Goal: Task Accomplishment & Management: Manage account settings

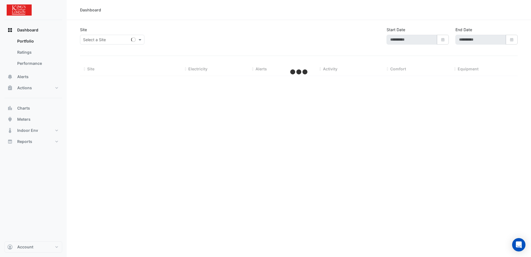
type input "**********"
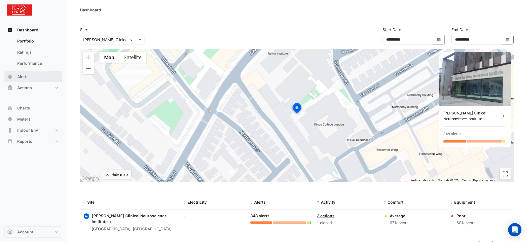
click at [34, 78] on button "Alerts" at bounding box center [33, 76] width 58 height 11
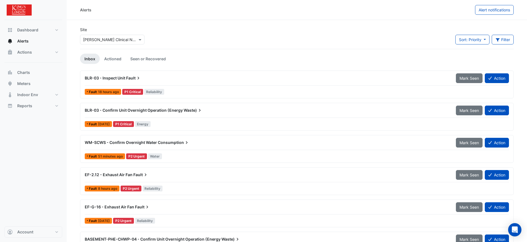
click at [135, 79] on span "Fault" at bounding box center [133, 78] width 15 height 6
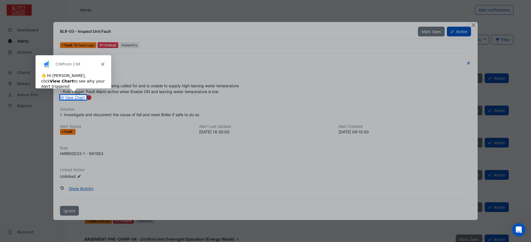
click at [104, 64] on icon "Close" at bounding box center [102, 63] width 3 height 3
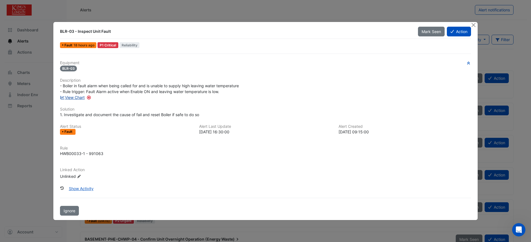
click at [69, 97] on link "View Chart" at bounding box center [72, 97] width 25 height 5
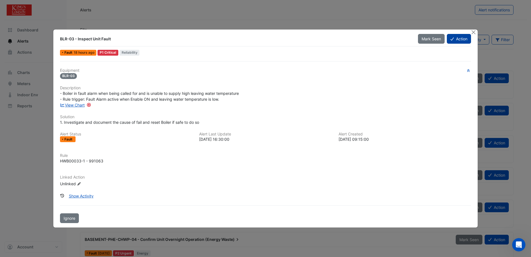
click at [458, 36] on button "Action" at bounding box center [459, 39] width 24 height 10
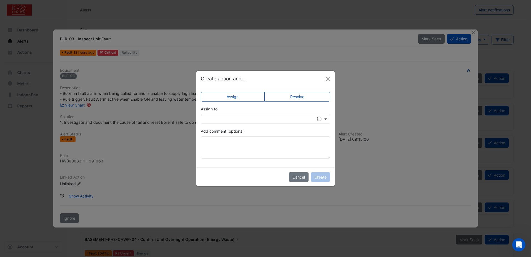
click at [324, 117] on span at bounding box center [326, 119] width 7 height 6
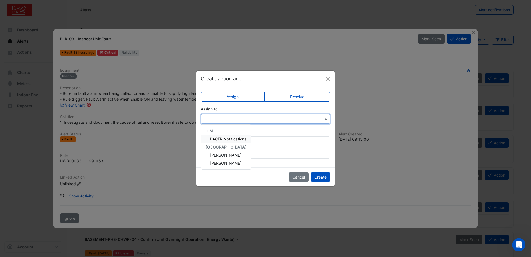
click at [228, 139] on span "BACER Notifications" at bounding box center [228, 138] width 36 height 5
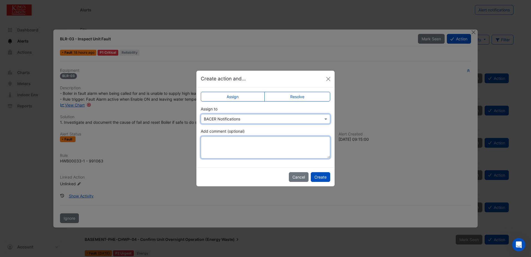
click at [212, 145] on textarea "Add comment (optional)" at bounding box center [266, 147] width 130 height 22
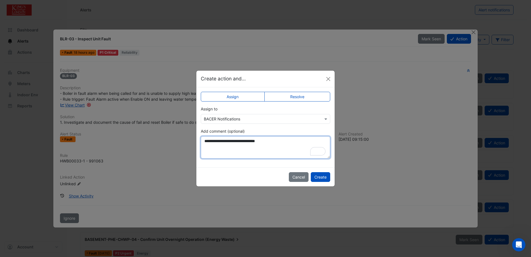
type textarea "**********"
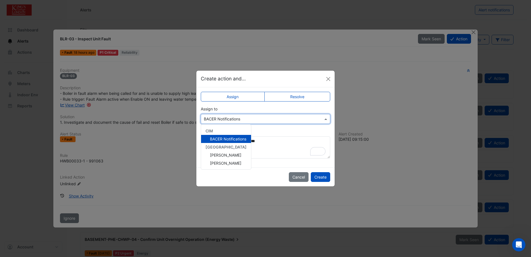
click at [307, 120] on input "text" at bounding box center [260, 119] width 112 height 6
click at [263, 131] on div "**********" at bounding box center [266, 143] width 130 height 30
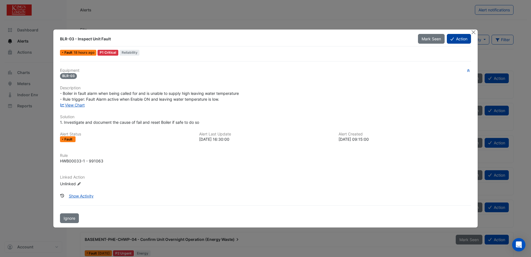
click at [461, 38] on button "Action" at bounding box center [459, 39] width 24 height 10
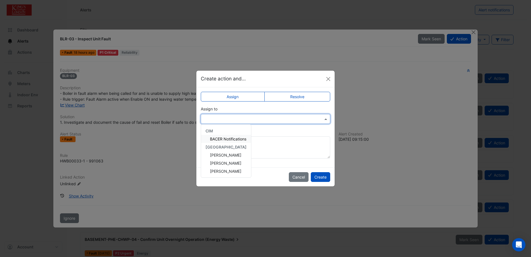
click at [295, 119] on input "text" at bounding box center [260, 119] width 112 height 6
click at [219, 171] on span "Spencer Luxford" at bounding box center [225, 171] width 31 height 5
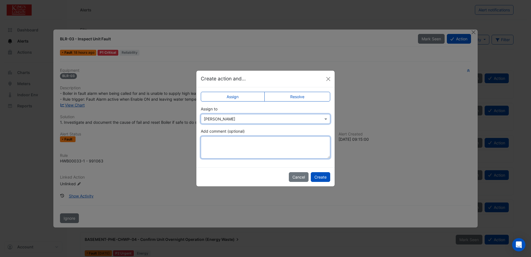
click at [219, 143] on textarea "Add comment (optional)" at bounding box center [266, 147] width 130 height 22
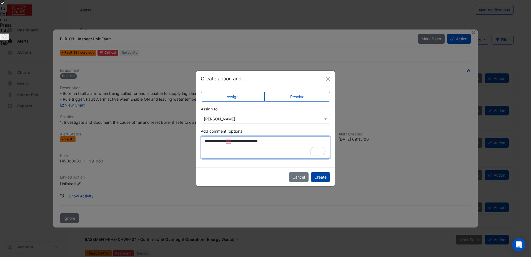
type textarea "**********"
click at [319, 178] on button "Create" at bounding box center [320, 177] width 19 height 10
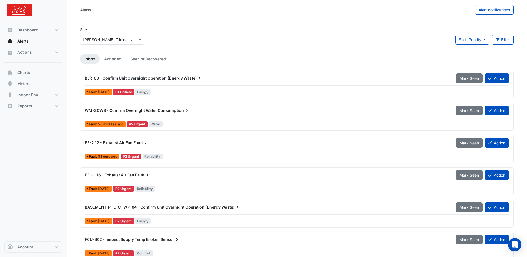
click at [176, 110] on span "Consumption" at bounding box center [174, 111] width 32 height 6
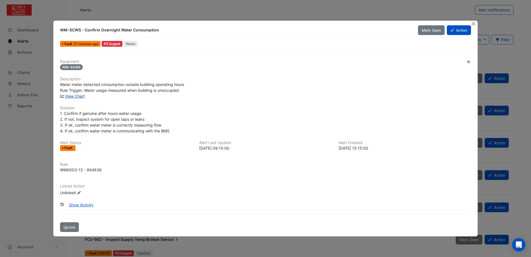
click at [72, 94] on link "View Chart" at bounding box center [72, 96] width 25 height 5
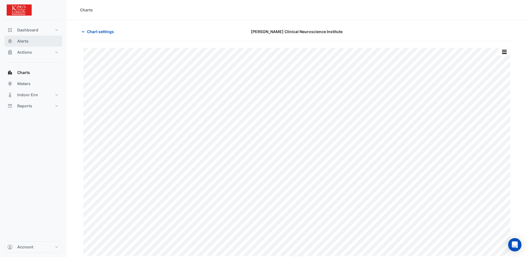
click at [23, 44] on span "Alerts" at bounding box center [22, 41] width 11 height 6
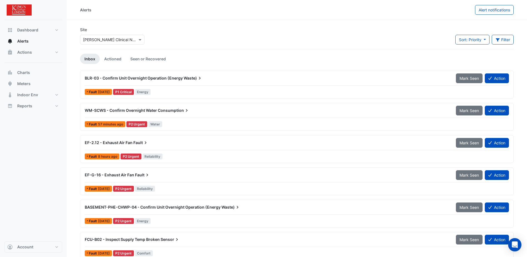
click at [107, 142] on span "EF-2.12 - Exhaust Air Fan" at bounding box center [109, 142] width 48 height 5
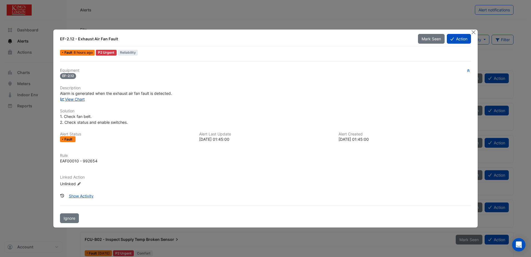
click at [72, 99] on link "View Chart" at bounding box center [72, 99] width 25 height 5
click at [459, 39] on button "Action" at bounding box center [459, 39] width 24 height 10
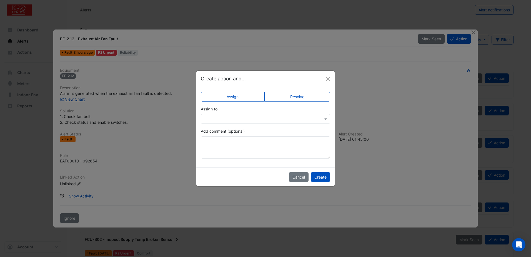
click at [234, 113] on div "Assign to" at bounding box center [266, 115] width 130 height 18
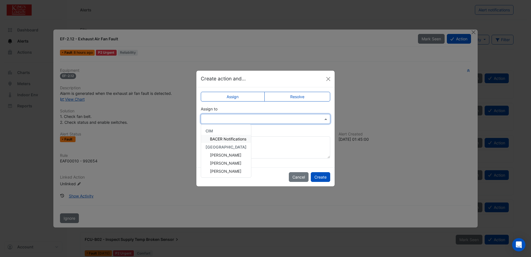
click at [233, 116] on input "text" at bounding box center [260, 119] width 112 height 6
click at [227, 171] on span "Spencer Luxford" at bounding box center [225, 171] width 31 height 5
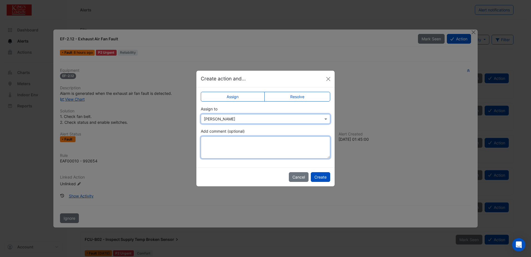
click at [225, 145] on textarea "Add comment (optional)" at bounding box center [266, 147] width 130 height 22
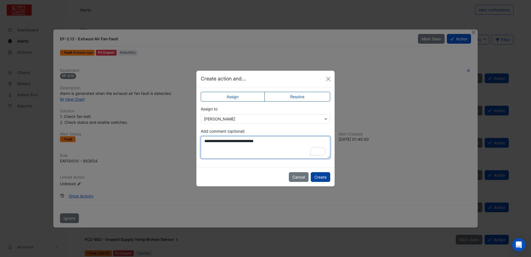
type textarea "**********"
click at [315, 177] on button "Create" at bounding box center [320, 177] width 19 height 10
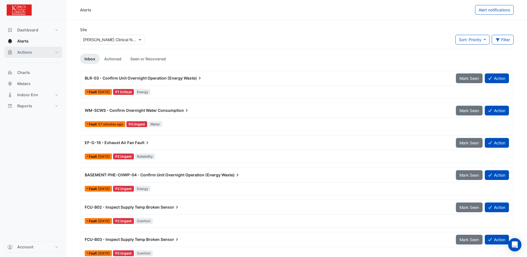
click at [26, 55] on span "Actions" at bounding box center [24, 52] width 15 height 6
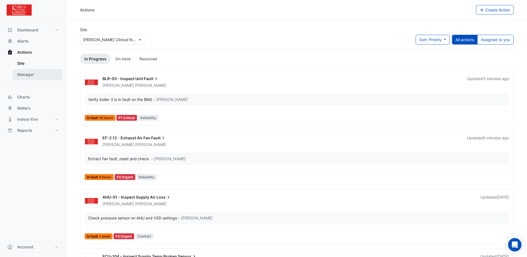
click at [25, 73] on link "Manager" at bounding box center [37, 74] width 49 height 11
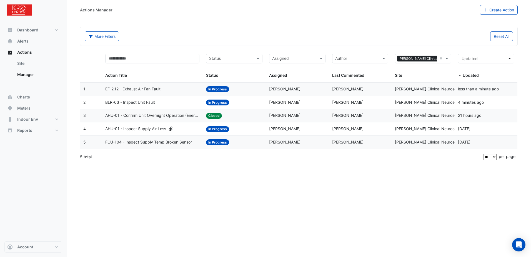
click at [144, 87] on span "EF-2.12 - Exhaust Air Fan Fault" at bounding box center [132, 89] width 55 height 6
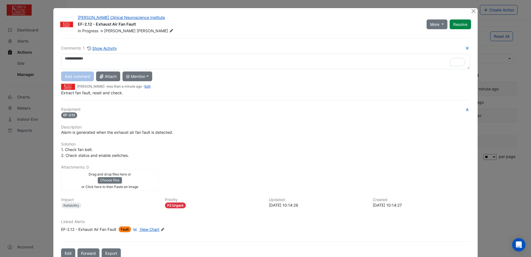
click at [163, 229] on icon at bounding box center [162, 229] width 3 height 3
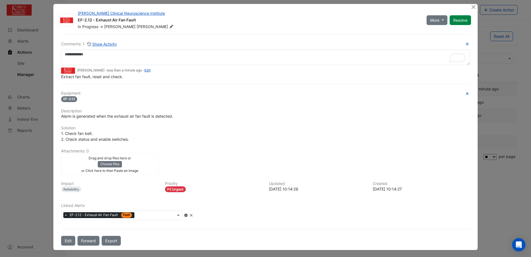
scroll to position [5, 0]
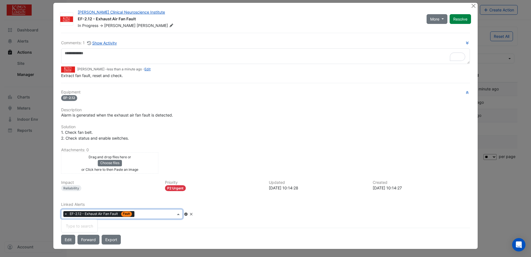
click at [144, 212] on input "text" at bounding box center [156, 215] width 39 height 6
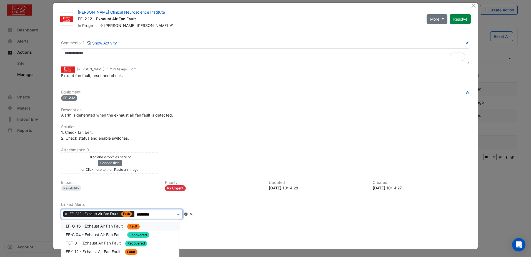
type input "*********"
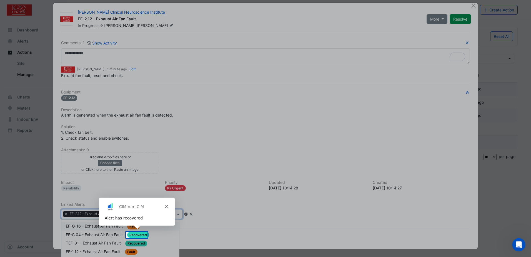
scroll to position [0, 0]
click at [167, 205] on polygon "Close" at bounding box center [165, 205] width 3 height 3
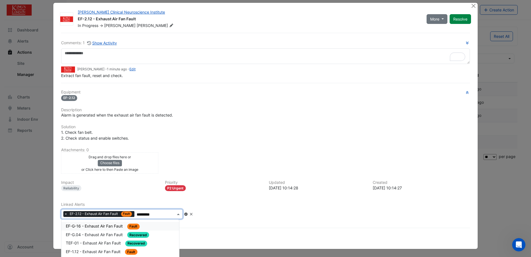
click at [85, 227] on span "EF-G-16 - Exhaust Air Fan Fault" at bounding box center [95, 225] width 58 height 5
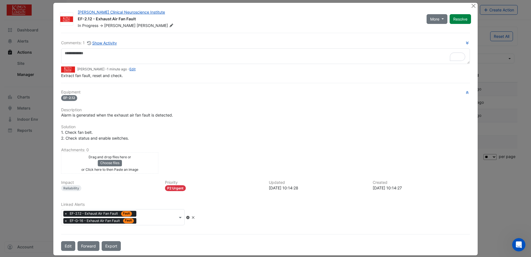
click at [161, 215] on input "text" at bounding box center [158, 218] width 39 height 6
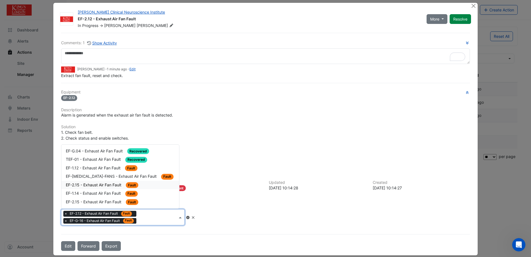
click at [91, 184] on span "EF-2.15 - Exhaust Air Fan Fault" at bounding box center [94, 184] width 57 height 5
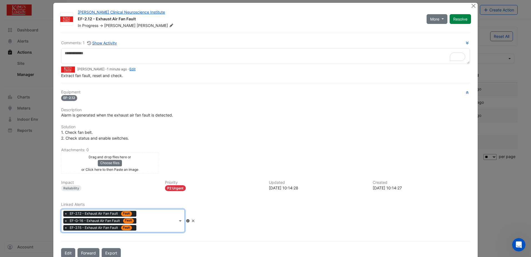
click at [158, 217] on div "× EF-2.12 - Exhaust Air Fan Fault Fault × EF-G-16 - Exhaust Air Fan Fault Fault…" at bounding box center [119, 220] width 116 height 23
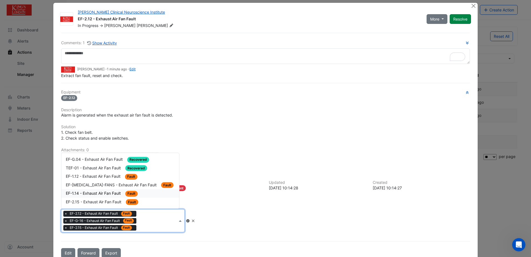
click at [98, 193] on span "EF-1.14 - Exhaust Air Fan Fault" at bounding box center [94, 193] width 56 height 5
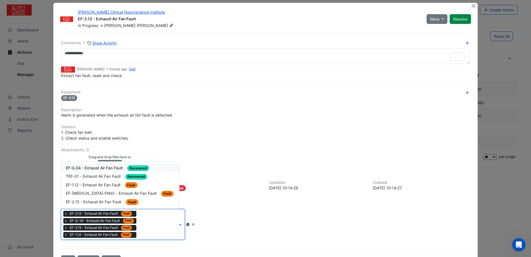
click at [148, 223] on input "text" at bounding box center [158, 225] width 39 height 6
click at [108, 201] on span "EF-2.15 - Exhaust Air Fan Fault" at bounding box center [94, 201] width 57 height 5
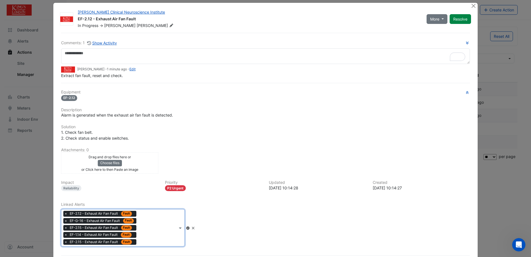
click at [168, 227] on input "text" at bounding box center [158, 228] width 39 height 6
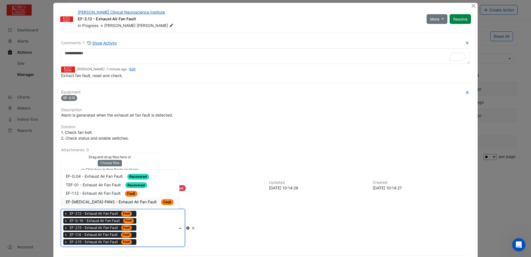
click at [104, 201] on span "EF-LIQUID-NITROGEN-FANS - Exhaust Air Fan Fault" at bounding box center [112, 201] width 92 height 5
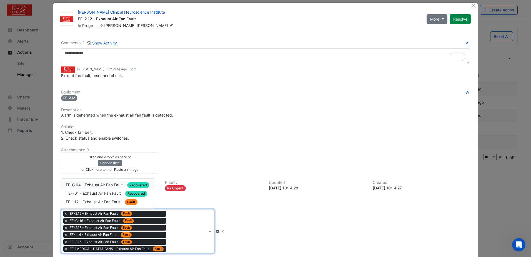
click at [189, 225] on div "× EF-2.12 - Exhaust Air Fan Fault Fault × EF-G-16 - Exhaust Air Fan Fault Fault…" at bounding box center [134, 231] width 146 height 44
click at [105, 201] on span "EF-1.12 - Exhaust Air Fan Fault" at bounding box center [94, 201] width 56 height 5
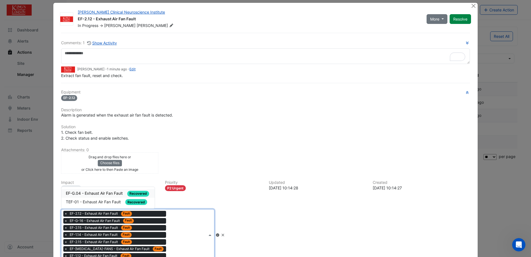
click at [198, 226] on div "× EF-2.12 - Exhaust Air Fan Fault Fault × EF-G-16 - Exhaust Air Fan Fault Fault…" at bounding box center [134, 234] width 146 height 51
click at [244, 214] on div "Linked Alerts × EF-2.12 - Exhaust Air Fan Fault Fault × EF-G-16 - Exhaust Air F…" at bounding box center [266, 231] width 416 height 58
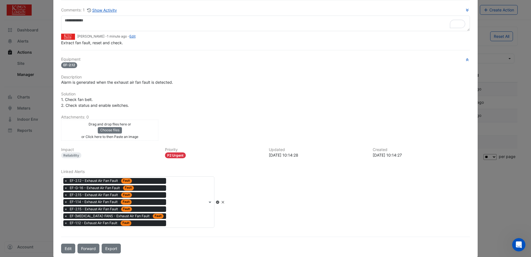
scroll to position [47, 0]
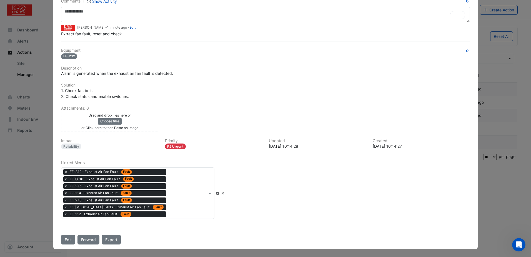
click at [220, 193] on icon at bounding box center [218, 193] width 4 height 3
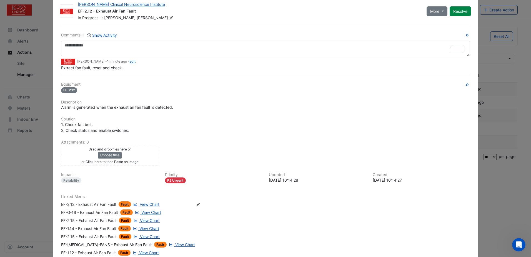
scroll to position [0, 0]
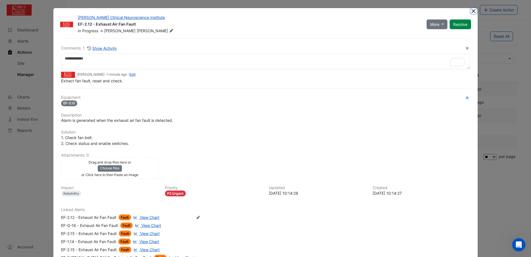
click at [472, 11] on button "Close" at bounding box center [474, 11] width 6 height 6
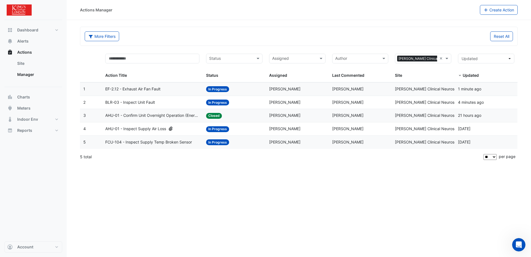
click at [145, 103] on span "BLR-03 - Inspect Unit Fault" at bounding box center [130, 102] width 50 height 6
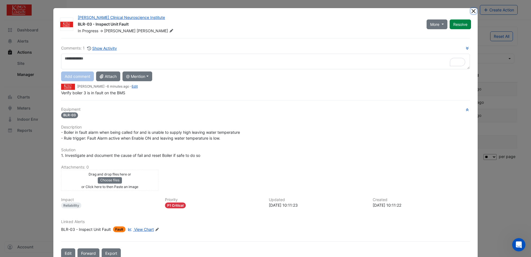
click at [474, 13] on button "Close" at bounding box center [474, 11] width 6 height 6
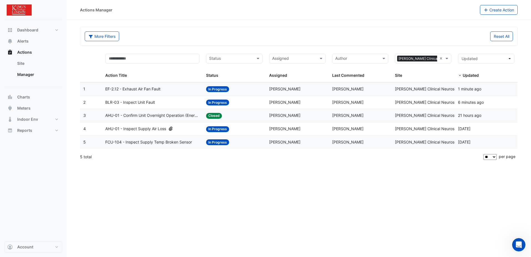
click at [151, 116] on span "AHU-01 - Confirm Unit Overnight Operation (Energy Waste)" at bounding box center [152, 115] width 94 height 6
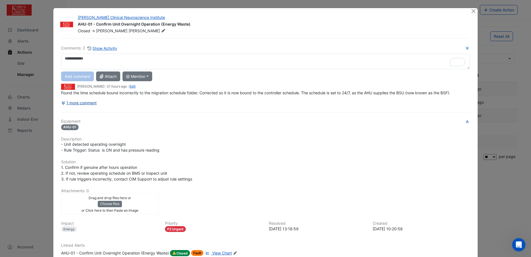
click at [73, 100] on button "1 more comment" at bounding box center [79, 103] width 36 height 10
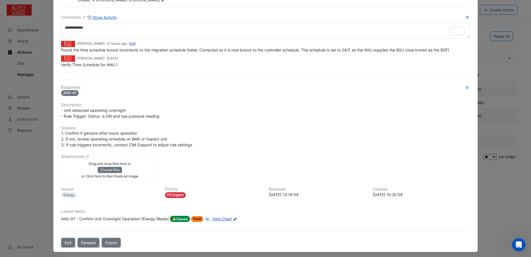
scroll to position [34, 0]
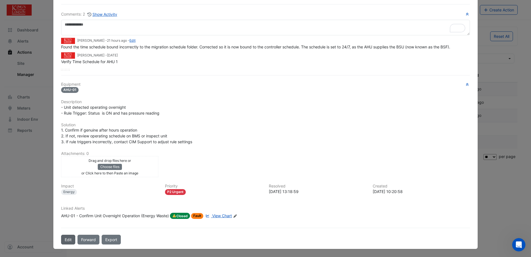
click at [65, 238] on button "Edit" at bounding box center [68, 240] width 14 height 10
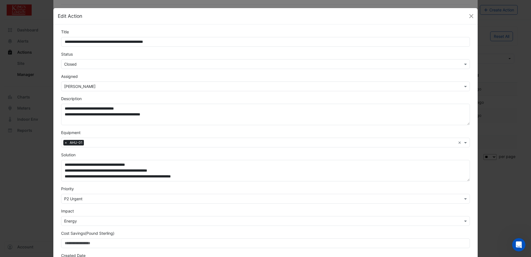
scroll to position [28, 0]
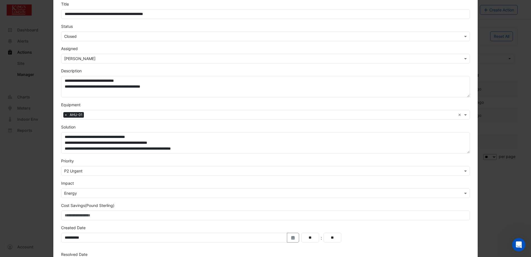
click at [111, 58] on input "text" at bounding box center [260, 59] width 392 height 6
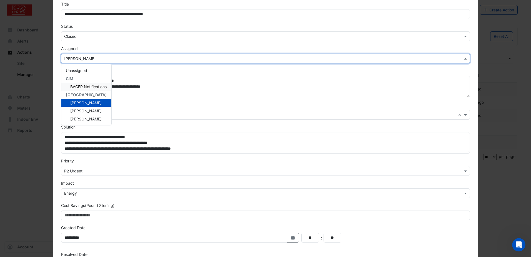
click at [81, 86] on span "BACER Notifications" at bounding box center [88, 86] width 36 height 5
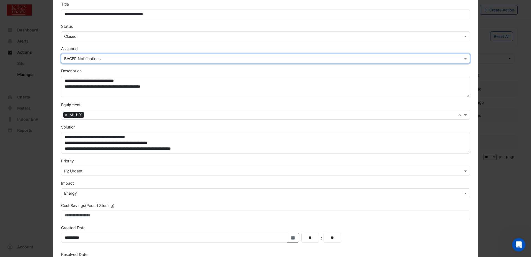
click at [115, 35] on input "text" at bounding box center [260, 37] width 392 height 6
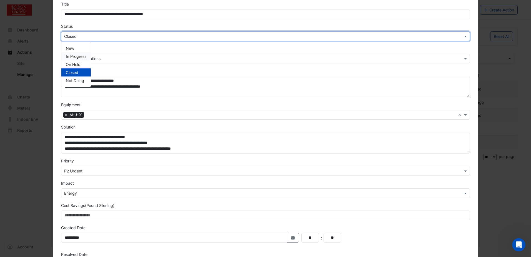
click at [72, 56] on span "In Progress" at bounding box center [76, 56] width 21 height 5
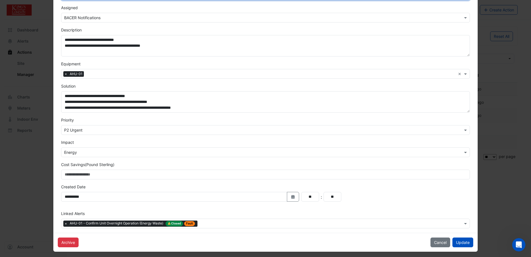
scroll to position [71, 0]
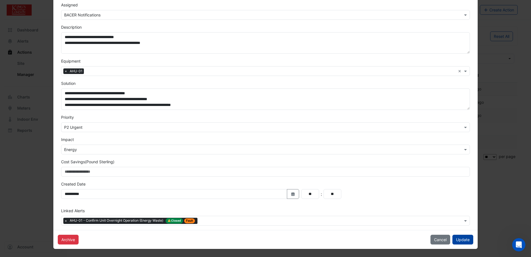
click at [458, 238] on button "Update" at bounding box center [463, 240] width 21 height 10
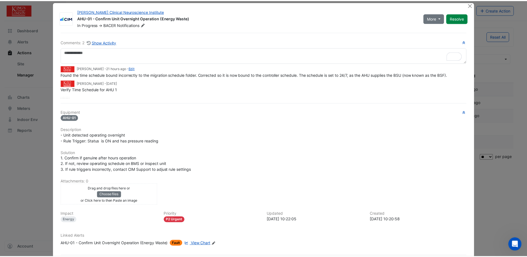
scroll to position [0, 0]
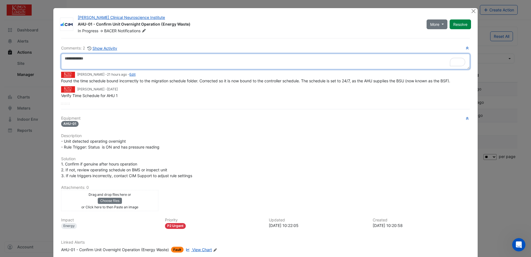
click at [68, 61] on textarea "To enrich screen reader interactions, please activate Accessibility in Grammarl…" at bounding box center [265, 62] width 409 height 16
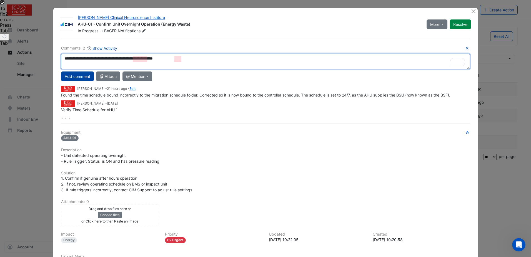
type textarea "**********"
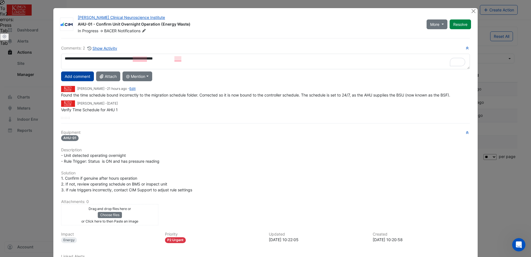
click at [71, 76] on button "Add comment" at bounding box center [77, 76] width 33 height 10
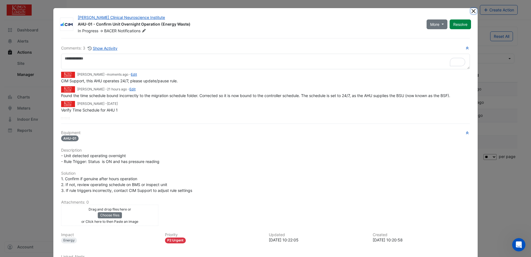
click at [473, 10] on button "Close" at bounding box center [474, 11] width 6 height 6
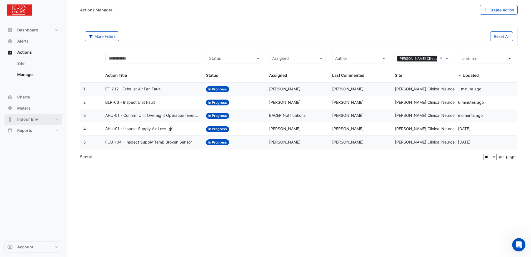
click at [34, 120] on span "Indoor Env" at bounding box center [27, 119] width 21 height 6
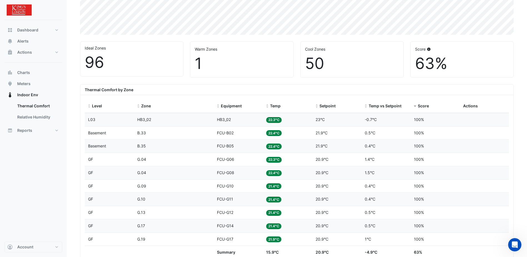
scroll to position [139, 0]
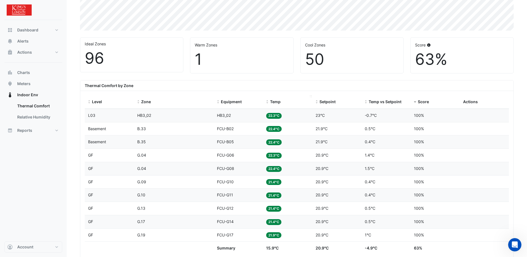
click at [267, 101] on span at bounding box center [267, 102] width 4 height 4
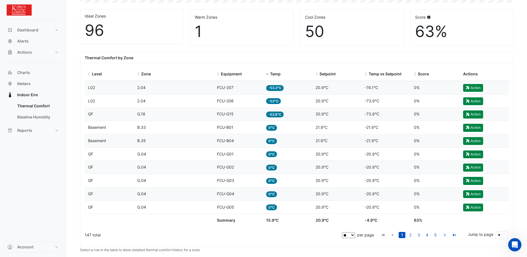
scroll to position [195, 0]
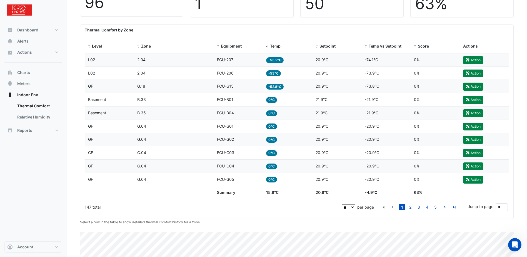
click at [354, 207] on select "** ** ** ***" at bounding box center [348, 207] width 13 height 6
select select "***"
click at [355, 204] on select "** ** ** ***" at bounding box center [348, 207] width 13 height 6
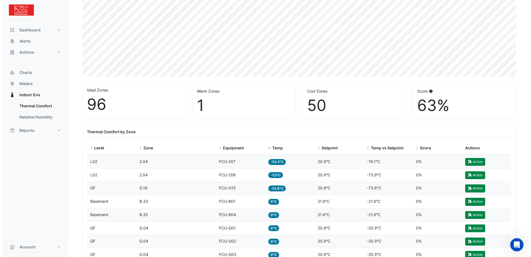
scroll to position [105, 0]
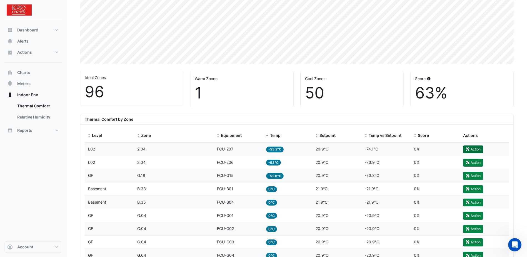
click at [471, 146] on button "Action" at bounding box center [473, 149] width 20 height 8
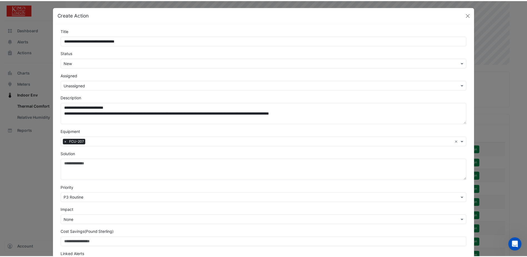
scroll to position [0, 0]
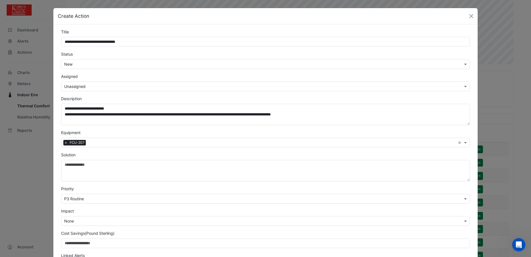
click at [132, 64] on input "text" at bounding box center [260, 64] width 392 height 6
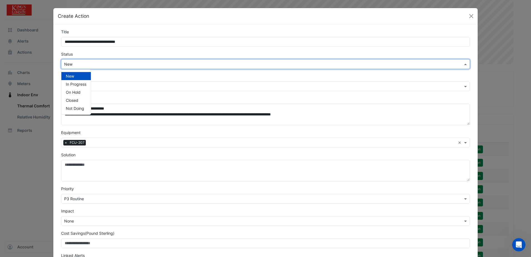
click at [132, 64] on input "text" at bounding box center [260, 64] width 392 height 6
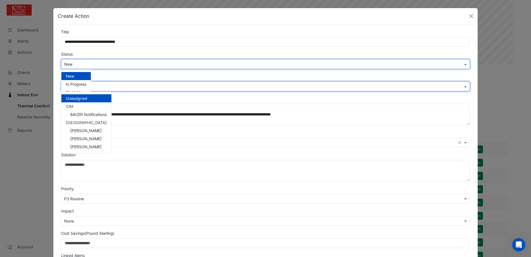
click at [138, 83] on div "× Unassigned" at bounding box center [265, 86] width 409 height 10
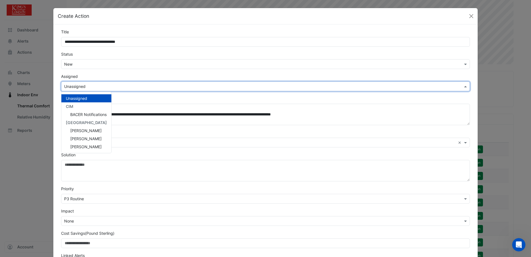
click at [138, 84] on input "text" at bounding box center [260, 87] width 392 height 6
click at [139, 75] on div "Assigned × Unassigned Unassigned CIM BACER Notifications Kings College Gaetano …" at bounding box center [266, 82] width 416 height 18
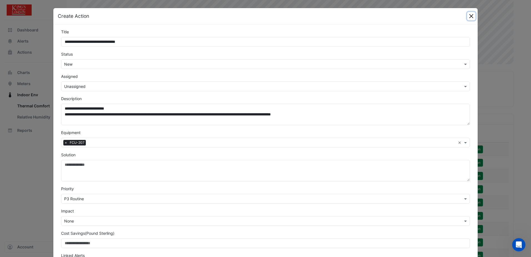
click at [469, 16] on button "Close" at bounding box center [472, 16] width 8 height 8
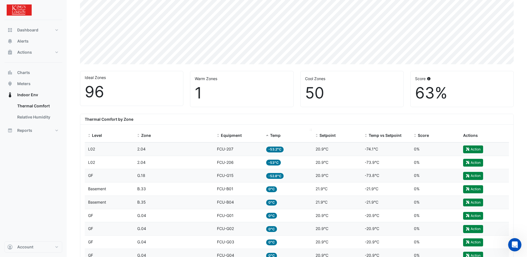
click at [274, 136] on span "Temp" at bounding box center [275, 135] width 11 height 5
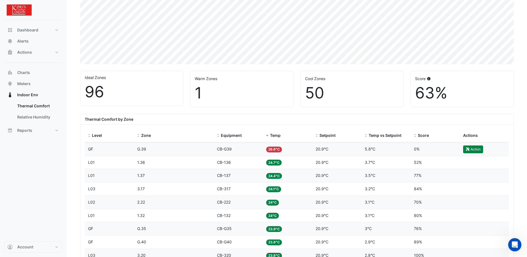
scroll to position [133, 0]
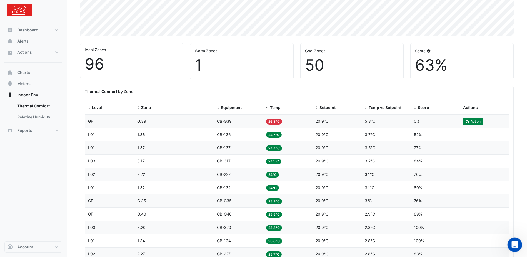
click at [515, 239] on div "Open Intercom Messenger" at bounding box center [514, 244] width 18 height 18
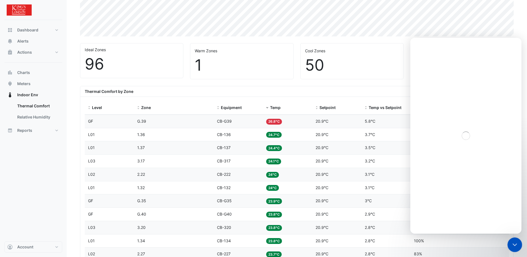
scroll to position [0, 0]
click at [513, 244] on icon "Close Intercom Messenger" at bounding box center [514, 243] width 7 height 7
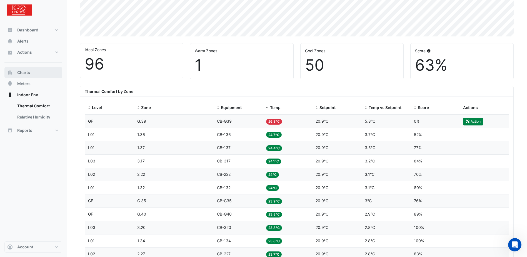
click at [21, 72] on span "Charts" at bounding box center [23, 73] width 13 height 6
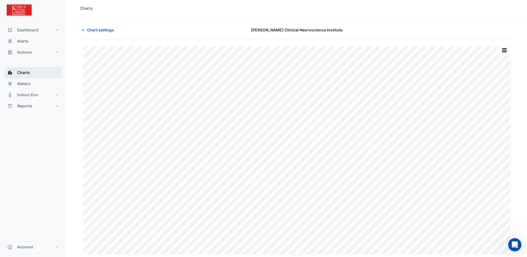
scroll to position [2, 0]
type input "**********"
click at [85, 30] on icon "button" at bounding box center [83, 30] width 6 height 6
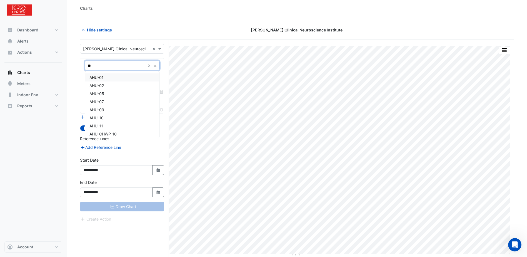
type input "***"
click at [95, 78] on span "AHU-01" at bounding box center [96, 77] width 14 height 5
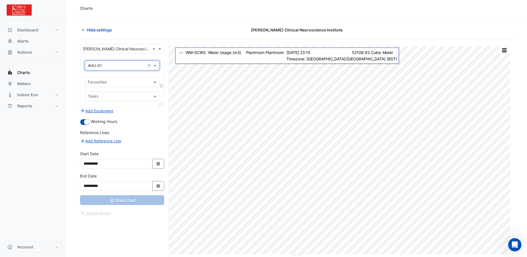
click at [135, 83] on input "text" at bounding box center [119, 83] width 62 height 6
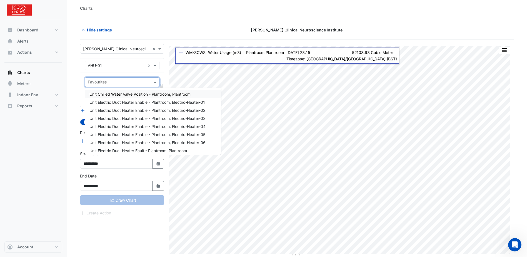
click at [131, 94] on span "Unit Chilled Water Valve Position - Plantroom, Plantroom" at bounding box center [139, 94] width 101 height 5
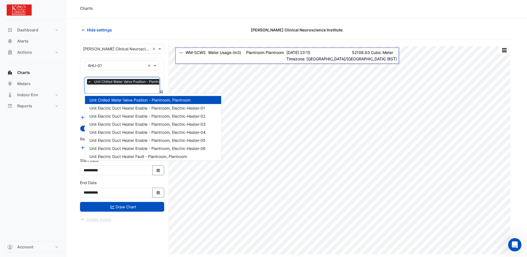
click at [139, 90] on input "text" at bounding box center [137, 89] width 98 height 6
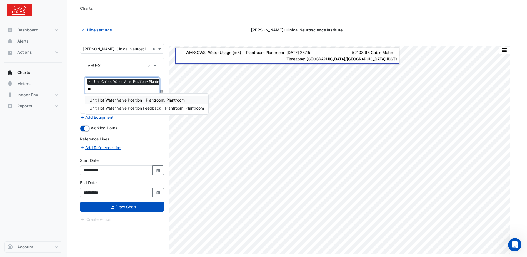
type input "***"
click at [130, 100] on span "Unit Hot Water Valve Position - Plantroom, Plantroom" at bounding box center [136, 100] width 95 height 5
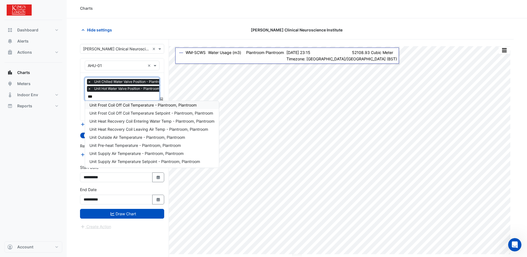
scroll to position [10, 0]
type input "****"
click at [127, 106] on span "Unit Frost Coil Off Coil Temperature - Plantroom, Plantroom" at bounding box center [142, 105] width 107 height 5
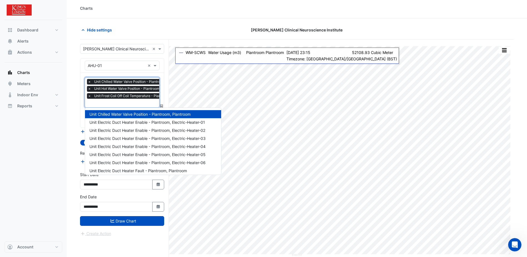
click at [107, 103] on input "text" at bounding box center [139, 104] width 103 height 6
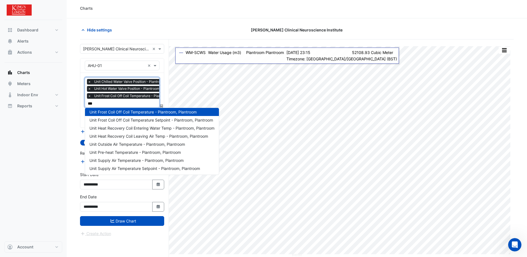
type input "****"
click at [121, 160] on span "Unit Supply Air Temperature - Plantroom, Plantroom" at bounding box center [136, 160] width 94 height 5
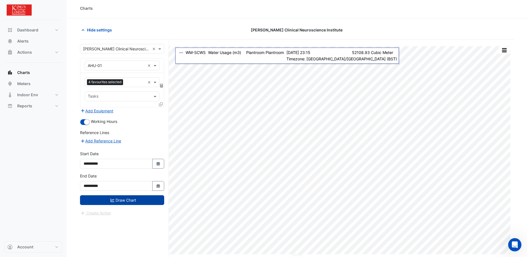
click at [116, 200] on button "Draw Chart" at bounding box center [122, 200] width 84 height 10
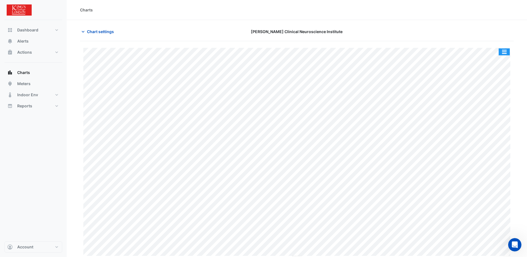
click at [501, 52] on button "button" at bounding box center [504, 51] width 11 height 7
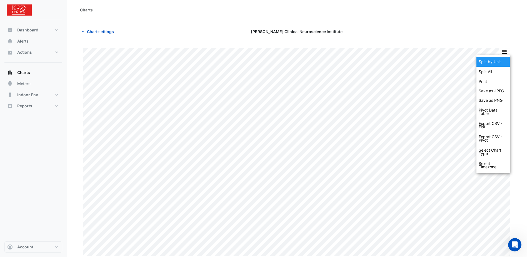
click at [494, 63] on div "Split by Unit" at bounding box center [493, 62] width 33 height 10
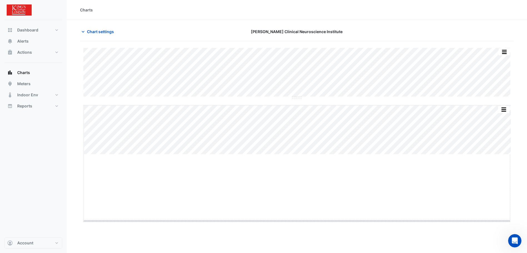
drag, startPoint x: 295, startPoint y: 154, endPoint x: 296, endPoint y: 220, distance: 66.4
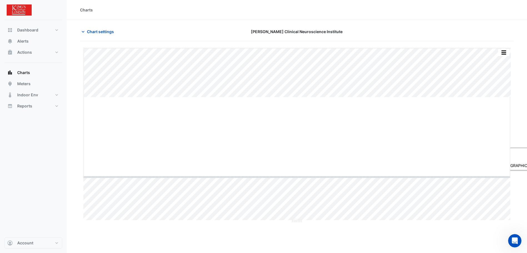
drag, startPoint x: 296, startPoint y: 97, endPoint x: 299, endPoint y: 176, distance: 79.6
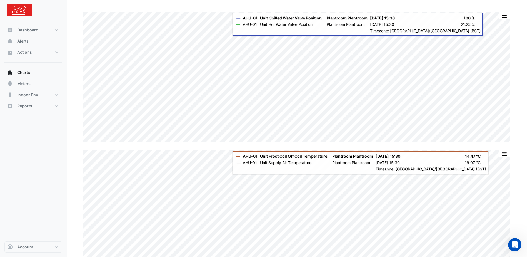
scroll to position [26, 0]
